Goal: Information Seeking & Learning: Learn about a topic

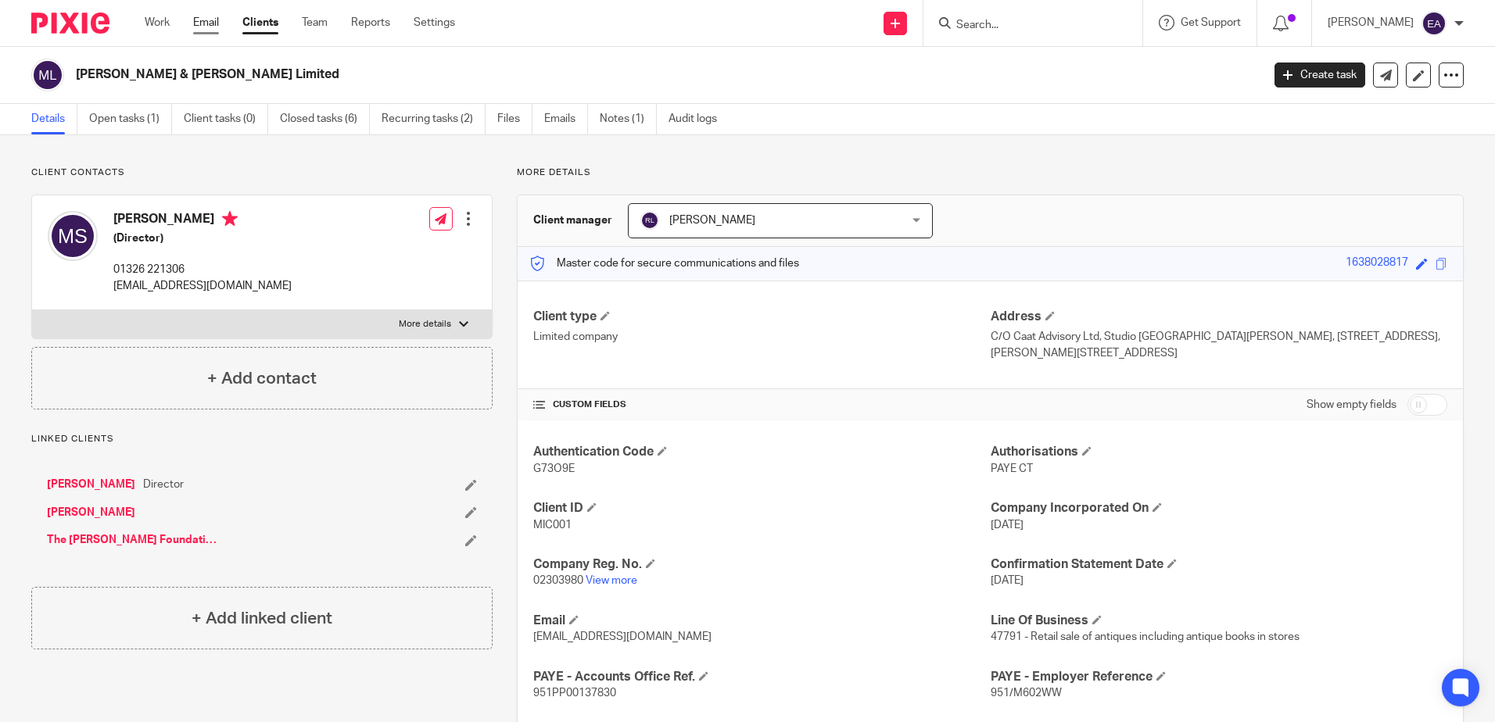
click at [204, 23] on link "Email" at bounding box center [206, 23] width 26 height 16
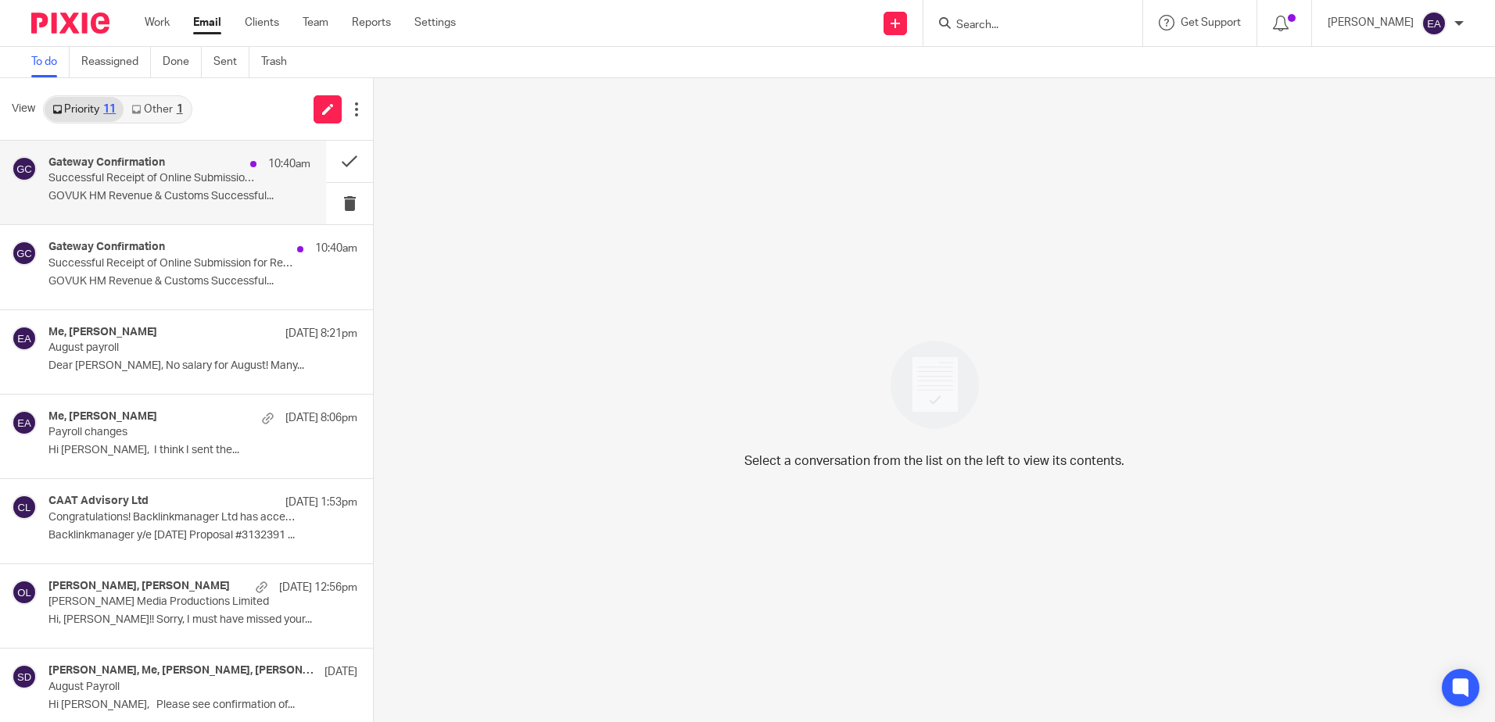
click at [178, 184] on p "Successful Receipt of Online Submission for Reference 992/NS5887" at bounding box center [152, 178] width 209 height 13
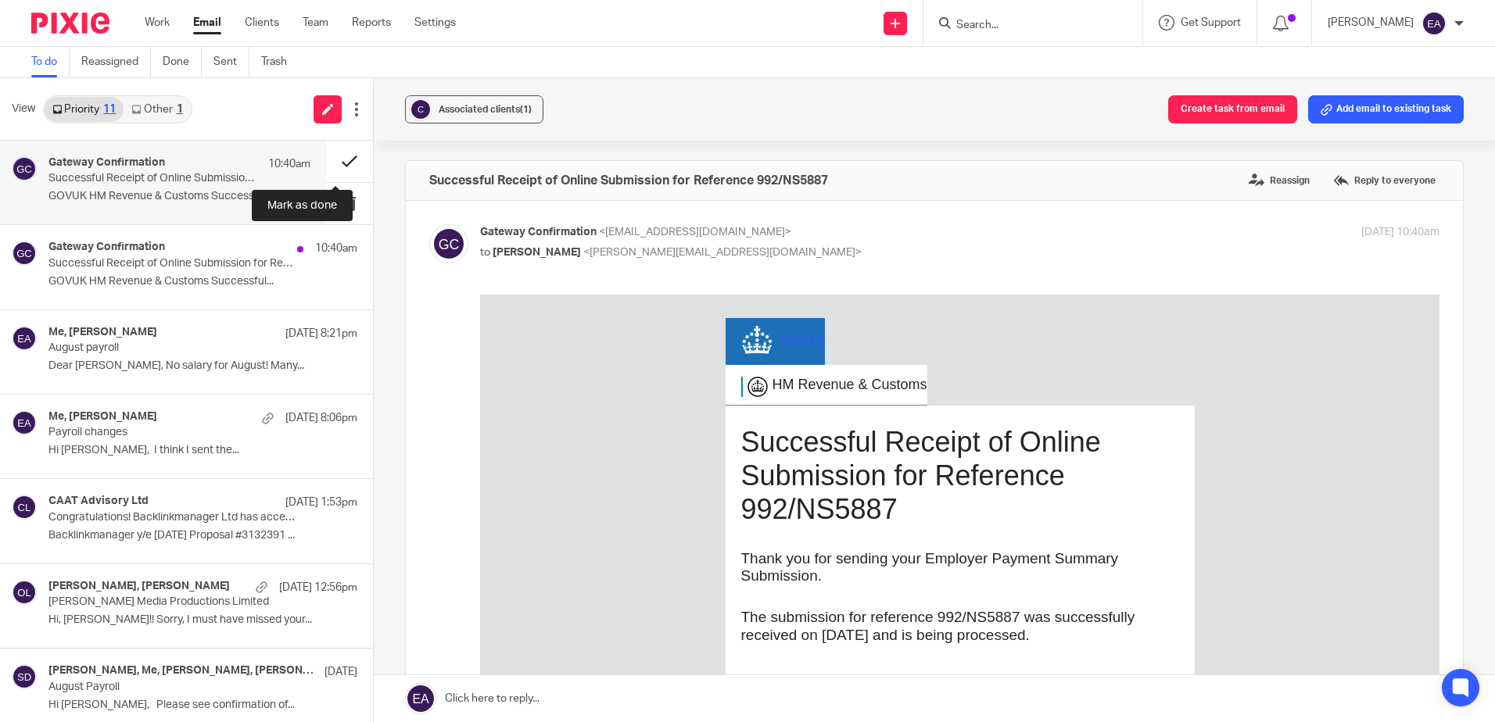
click at [339, 155] on button at bounding box center [349, 161] width 47 height 41
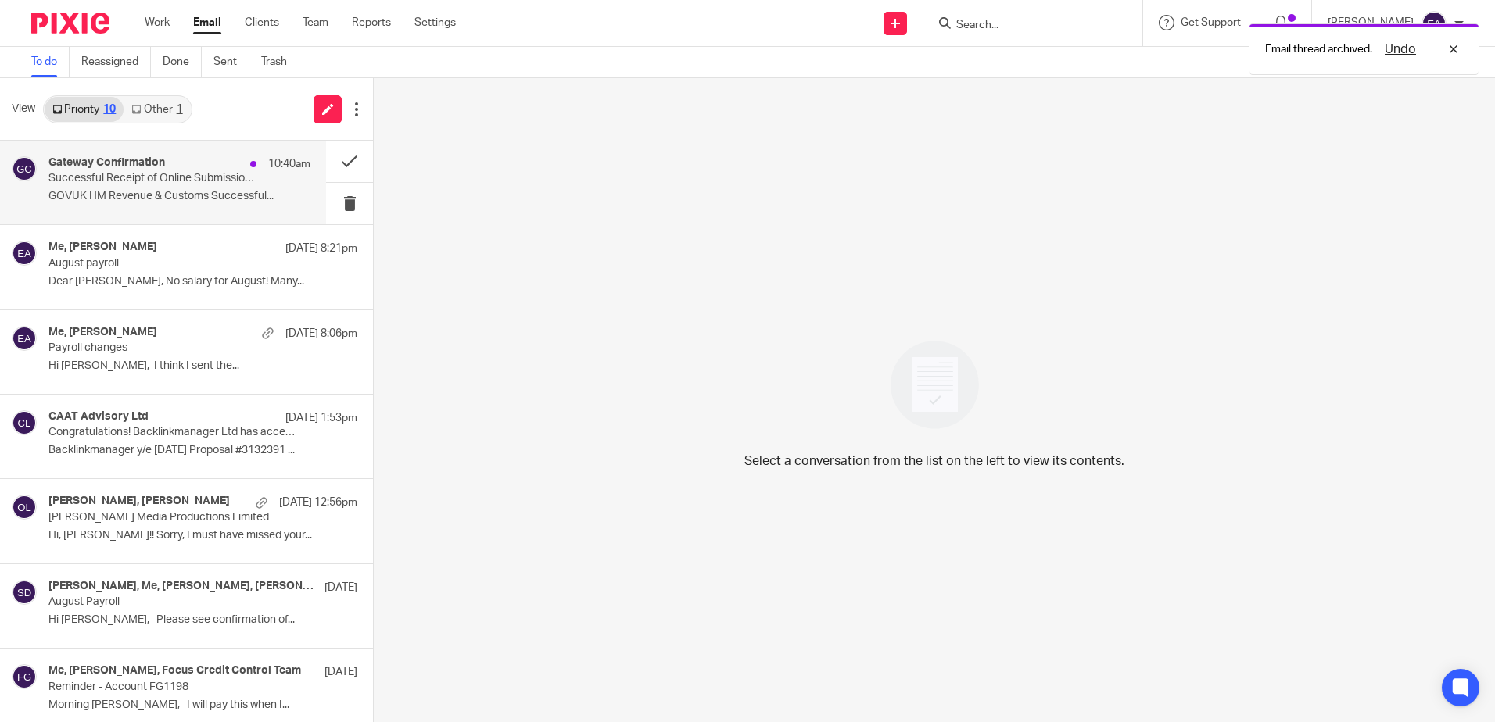
click at [100, 177] on p "Successful Receipt of Online Submission for Reference 992/NS5887" at bounding box center [152, 178] width 209 height 13
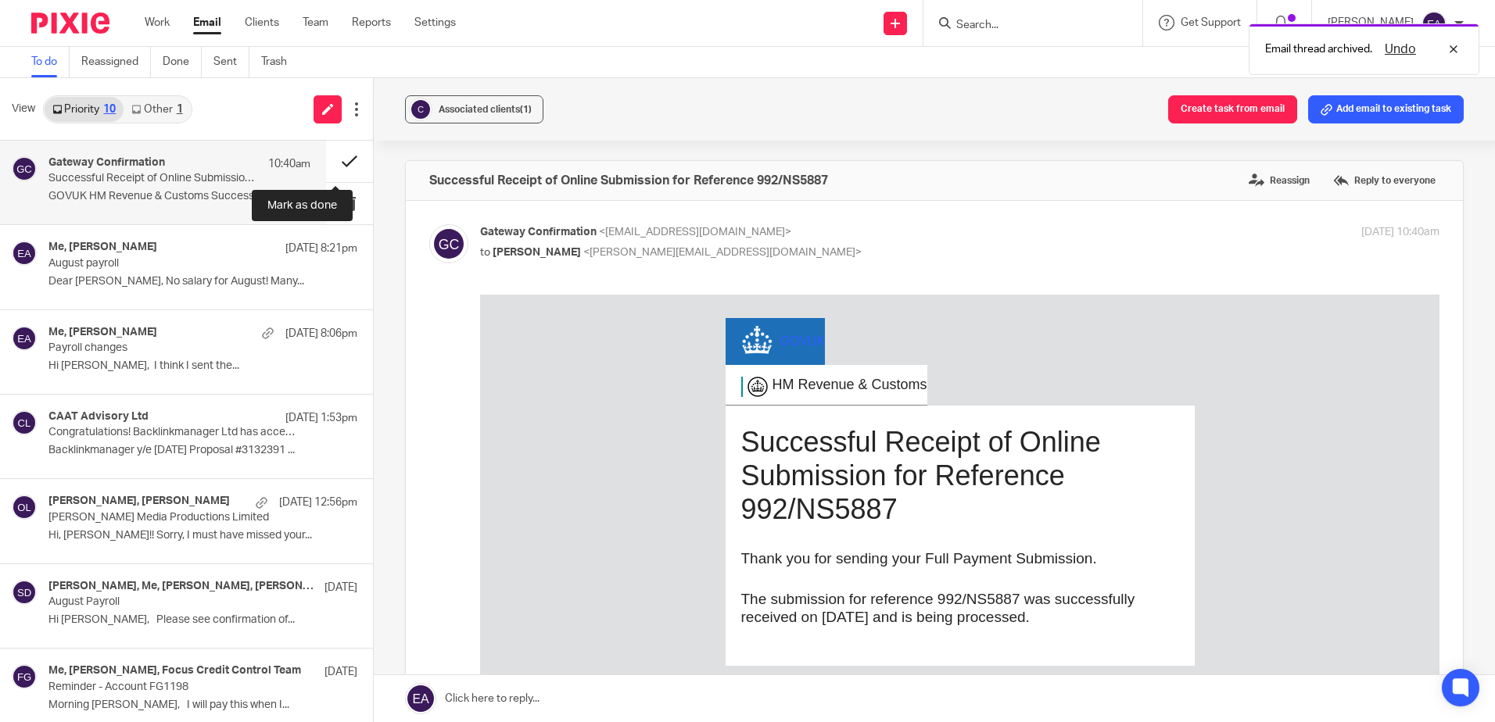
click at [336, 159] on button at bounding box center [349, 161] width 47 height 41
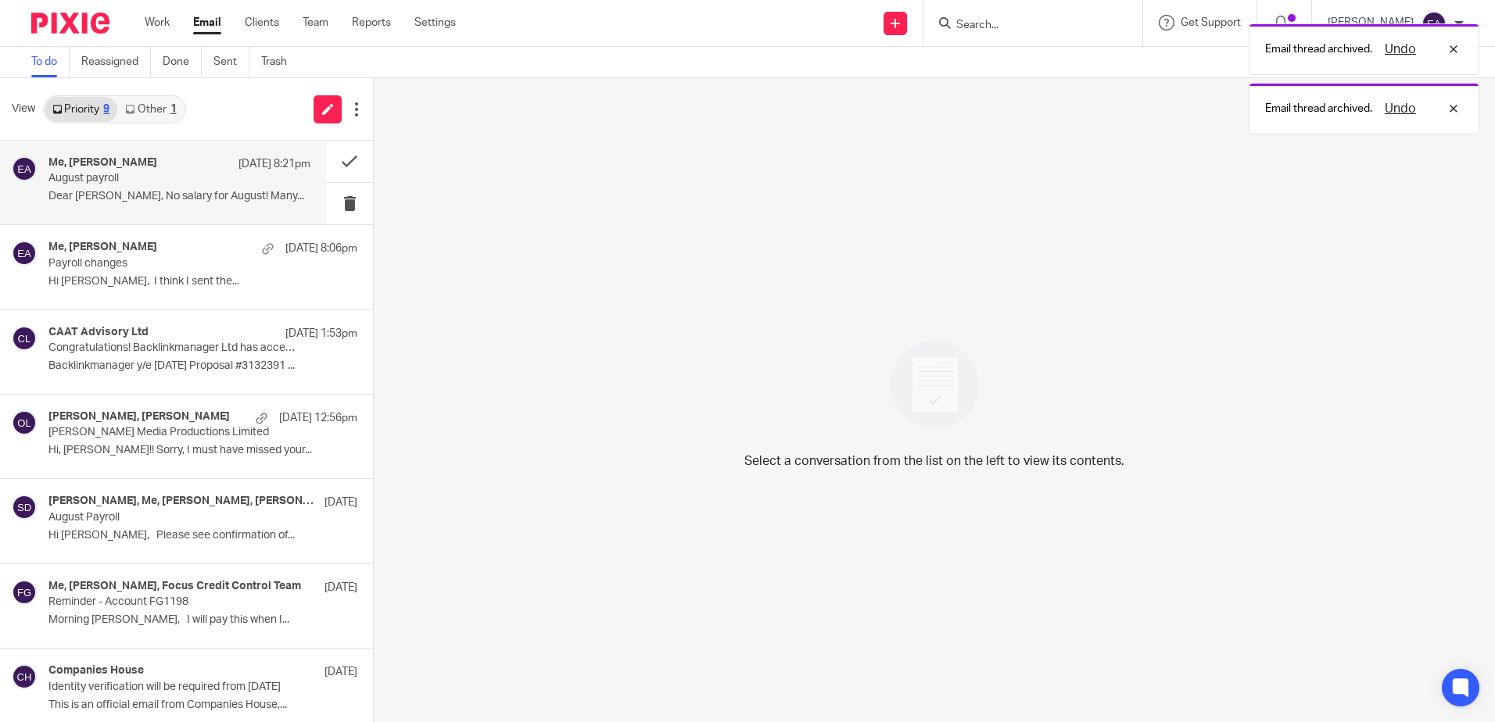
click at [134, 182] on p "August payroll" at bounding box center [152, 178] width 209 height 13
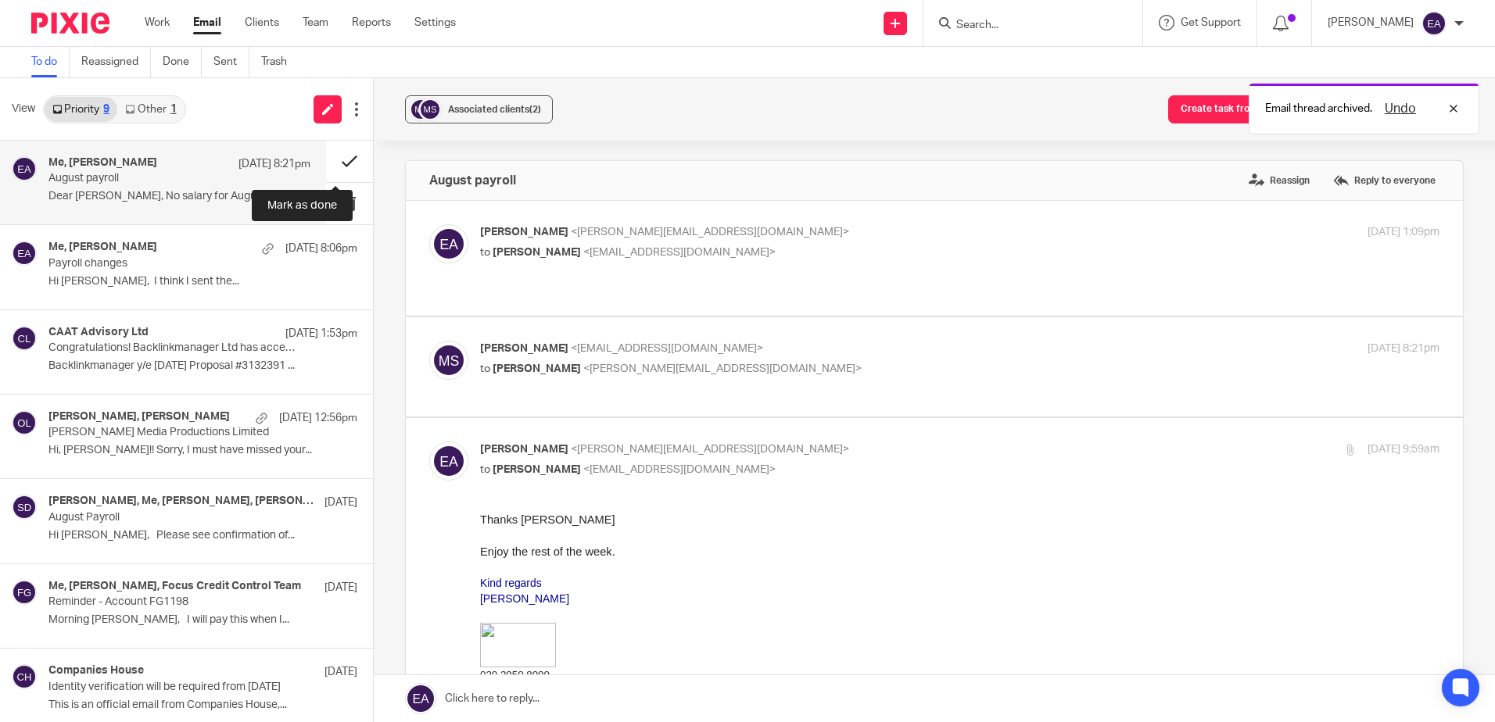
click at [334, 160] on button at bounding box center [349, 161] width 47 height 41
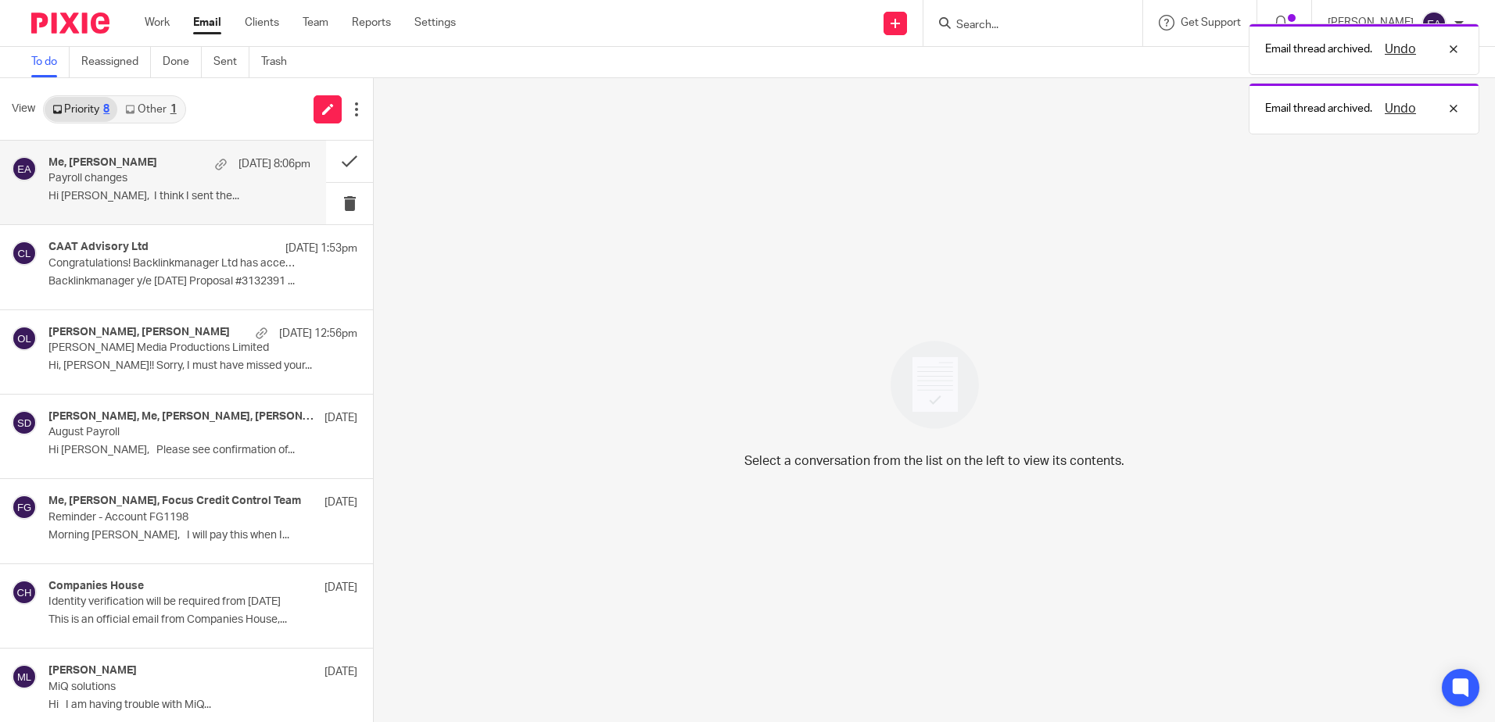
click at [116, 199] on p "Hi [PERSON_NAME], I think I sent the..." at bounding box center [179, 196] width 262 height 13
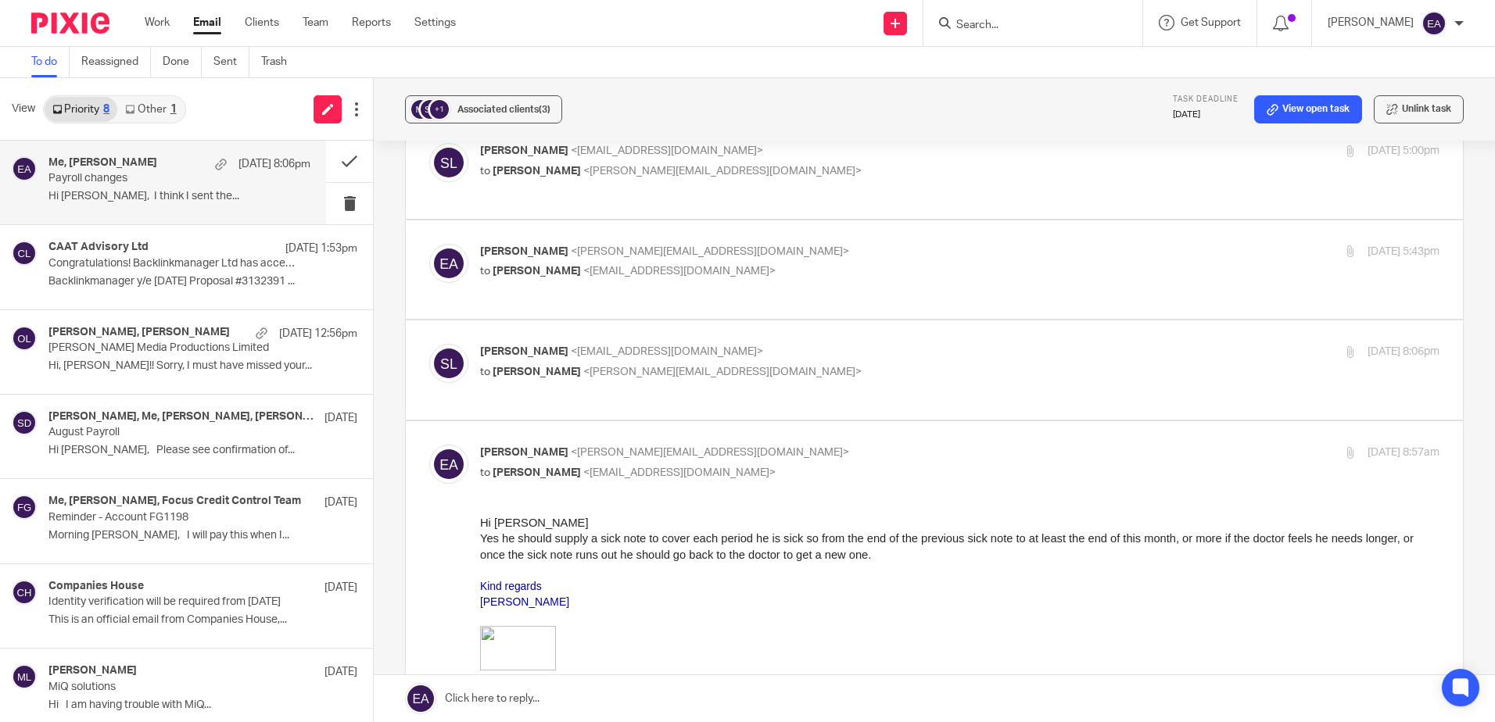
scroll to position [469, 0]
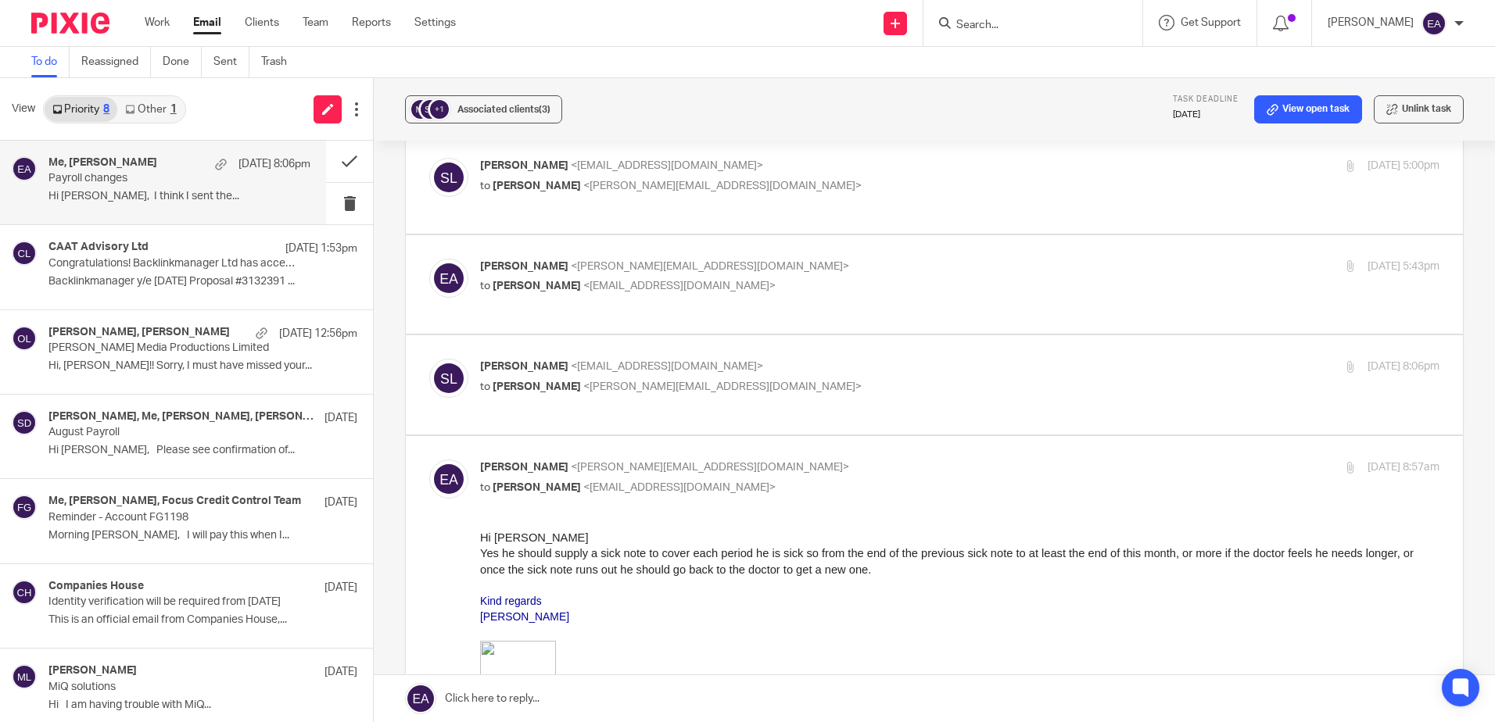
click at [153, 108] on link "Other 1" at bounding box center [150, 109] width 66 height 25
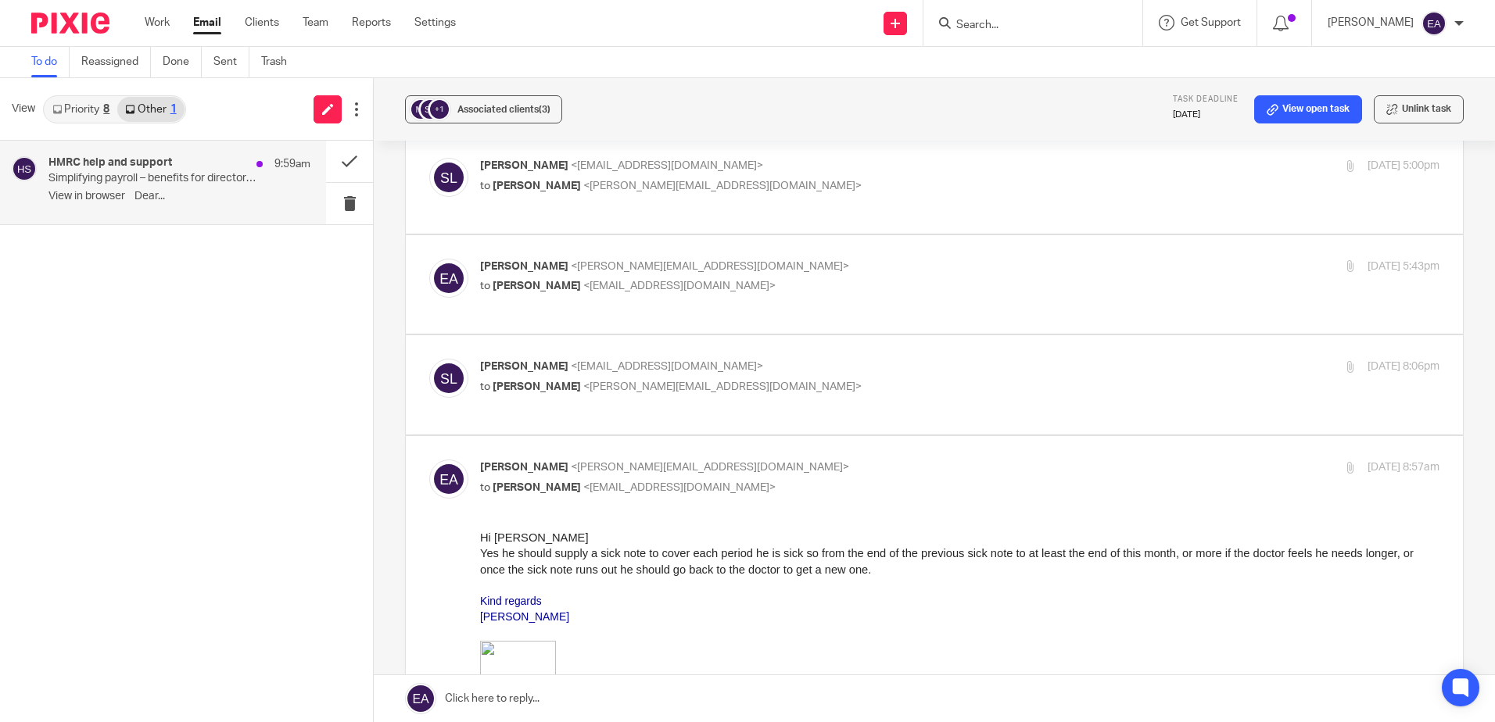
click at [166, 174] on p "Simplifying payroll – benefits for directors and employees" at bounding box center [152, 178] width 209 height 13
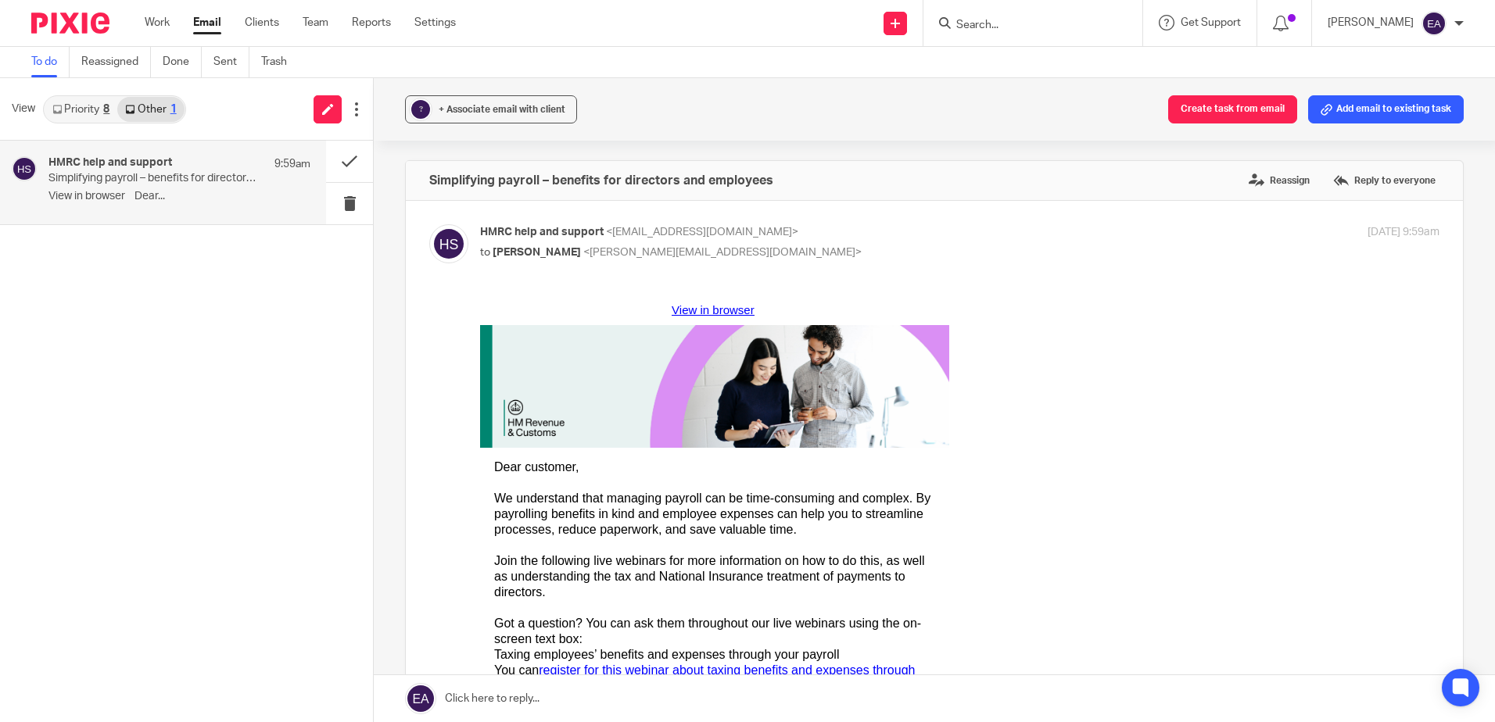
scroll to position [0, 0]
click at [349, 197] on button at bounding box center [349, 203] width 47 height 41
